Goal: Navigation & Orientation: Find specific page/section

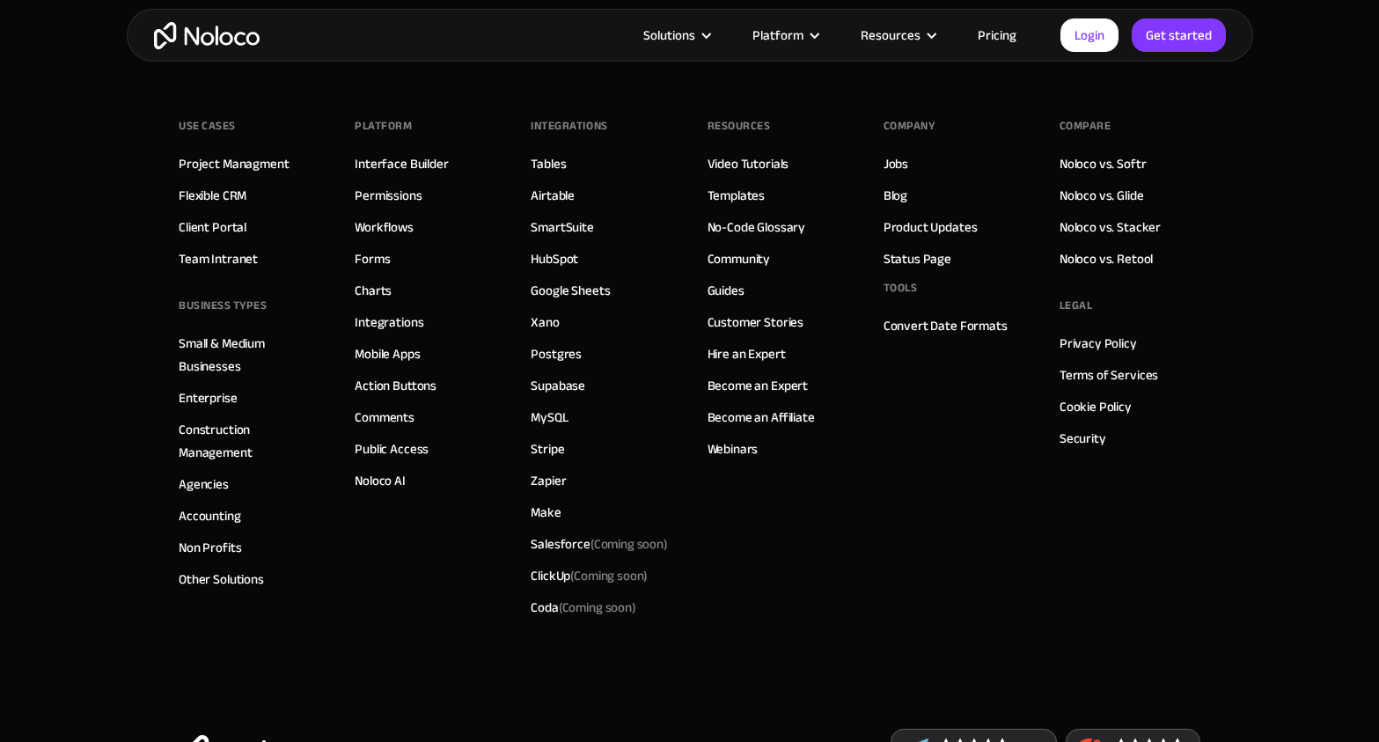
scroll to position [9329, 0]
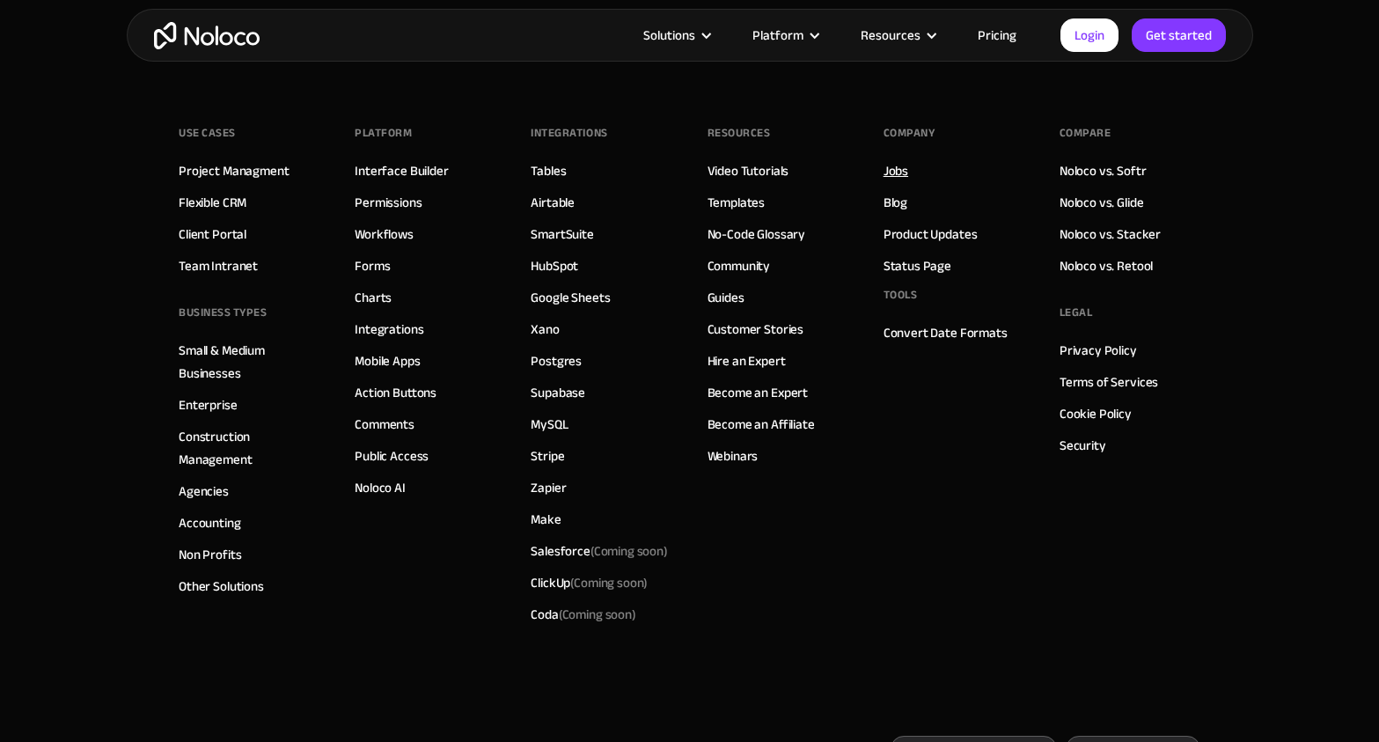
click at [899, 173] on link "Jobs" at bounding box center [896, 170] width 25 height 23
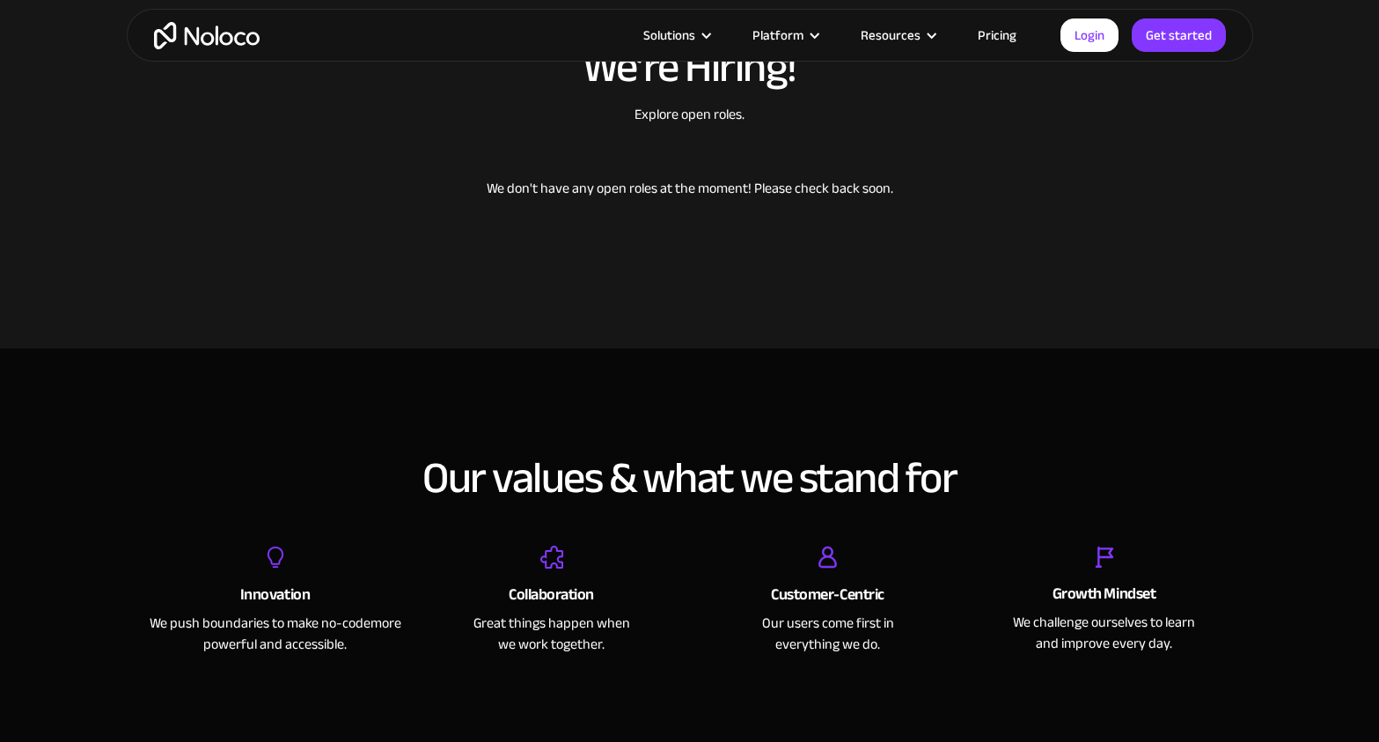
scroll to position [578, 0]
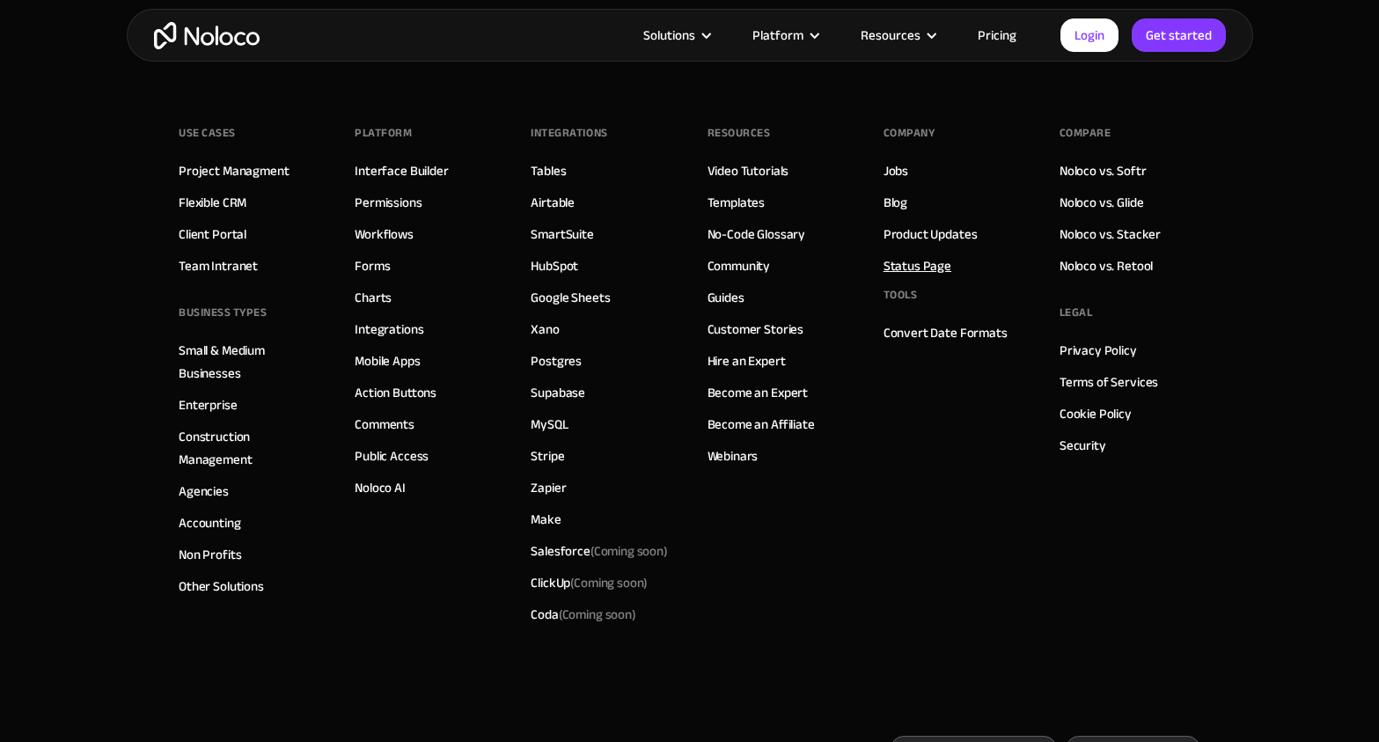
click at [936, 274] on link "Status Page" at bounding box center [918, 265] width 68 height 23
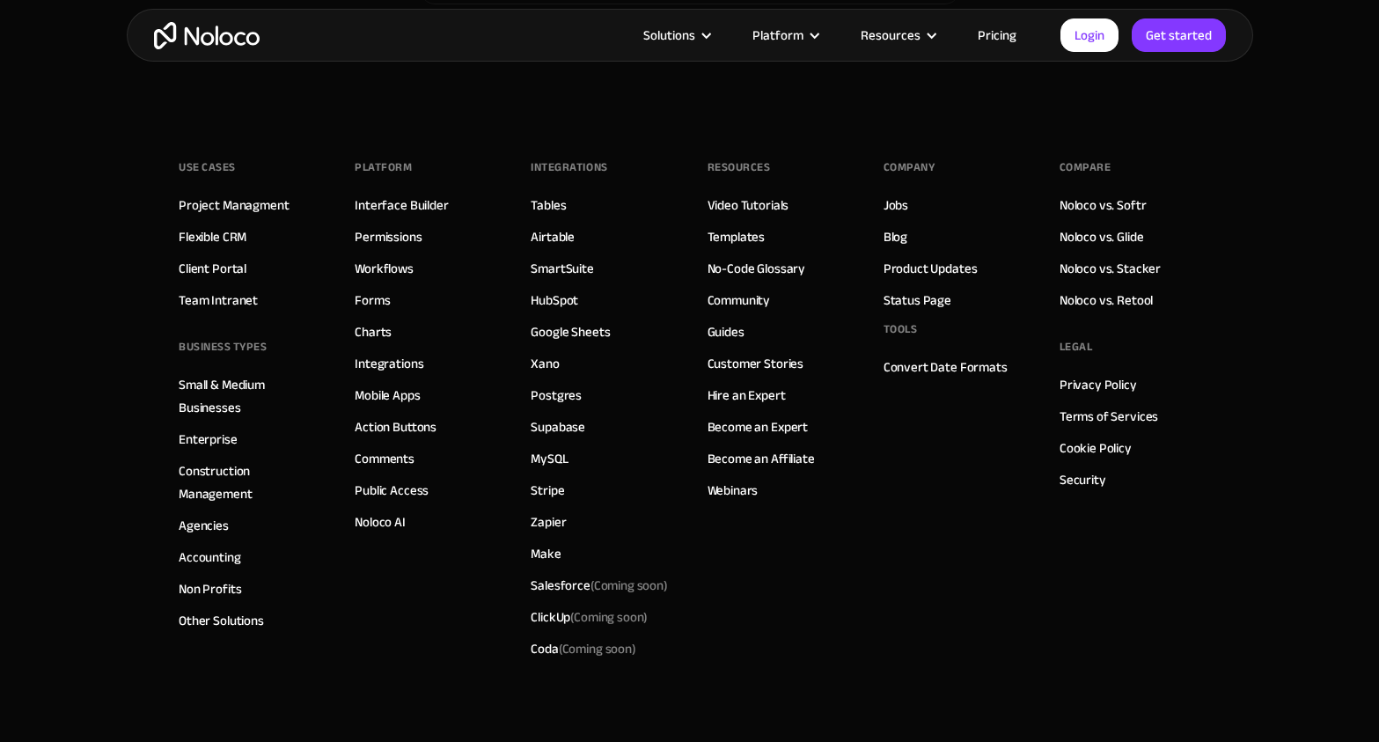
scroll to position [9274, 0]
